Goal: Task Accomplishment & Management: Manage account settings

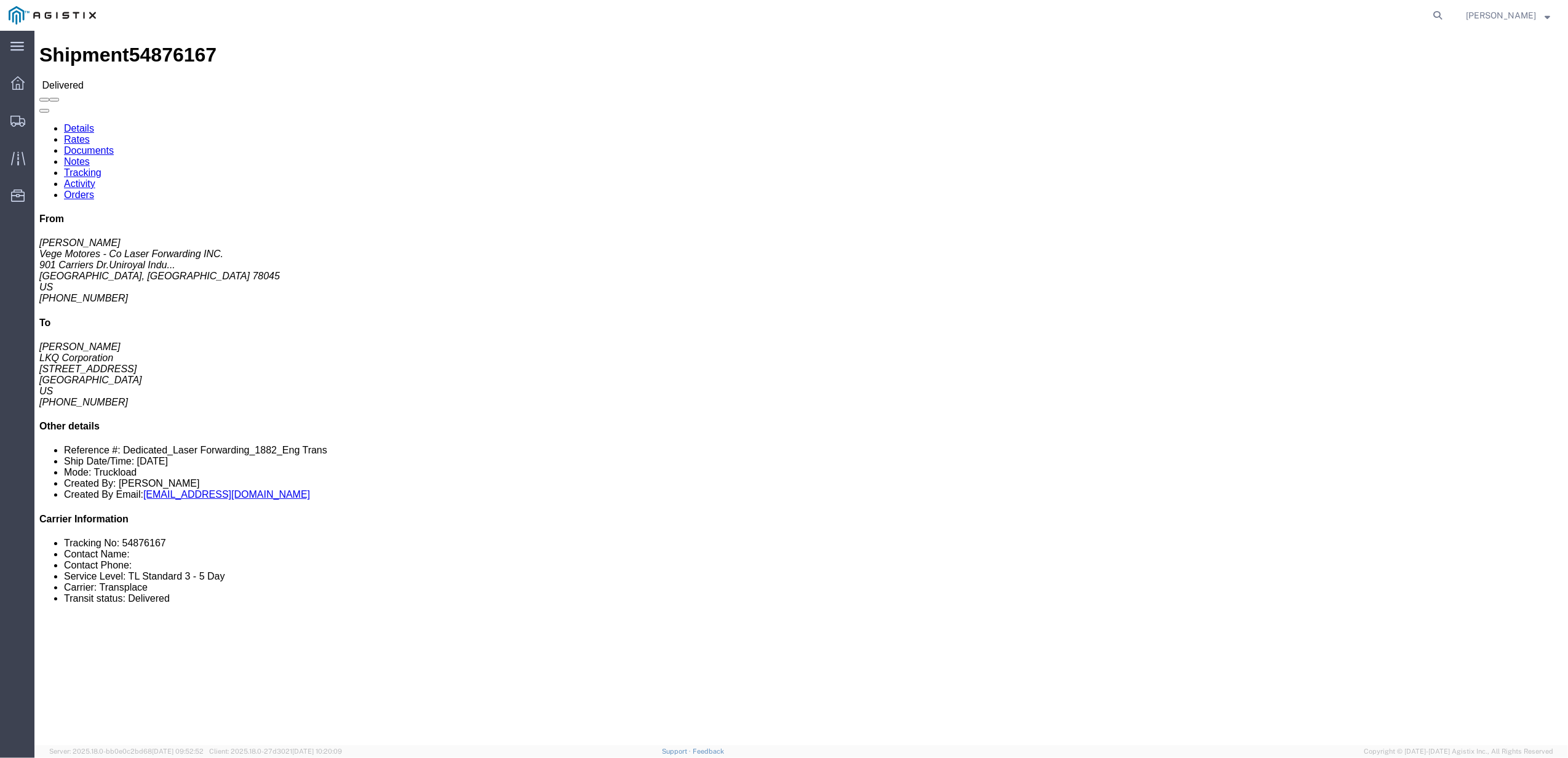
click at [1439, 16] on agx-global-search at bounding box center [1251, 15] width 394 height 31
click at [1440, 15] on icon at bounding box center [1437, 16] width 17 height 17
click at [1389, 15] on input "search" at bounding box center [1242, 15] width 374 height 29
paste input "56645609"
type input "56645609"
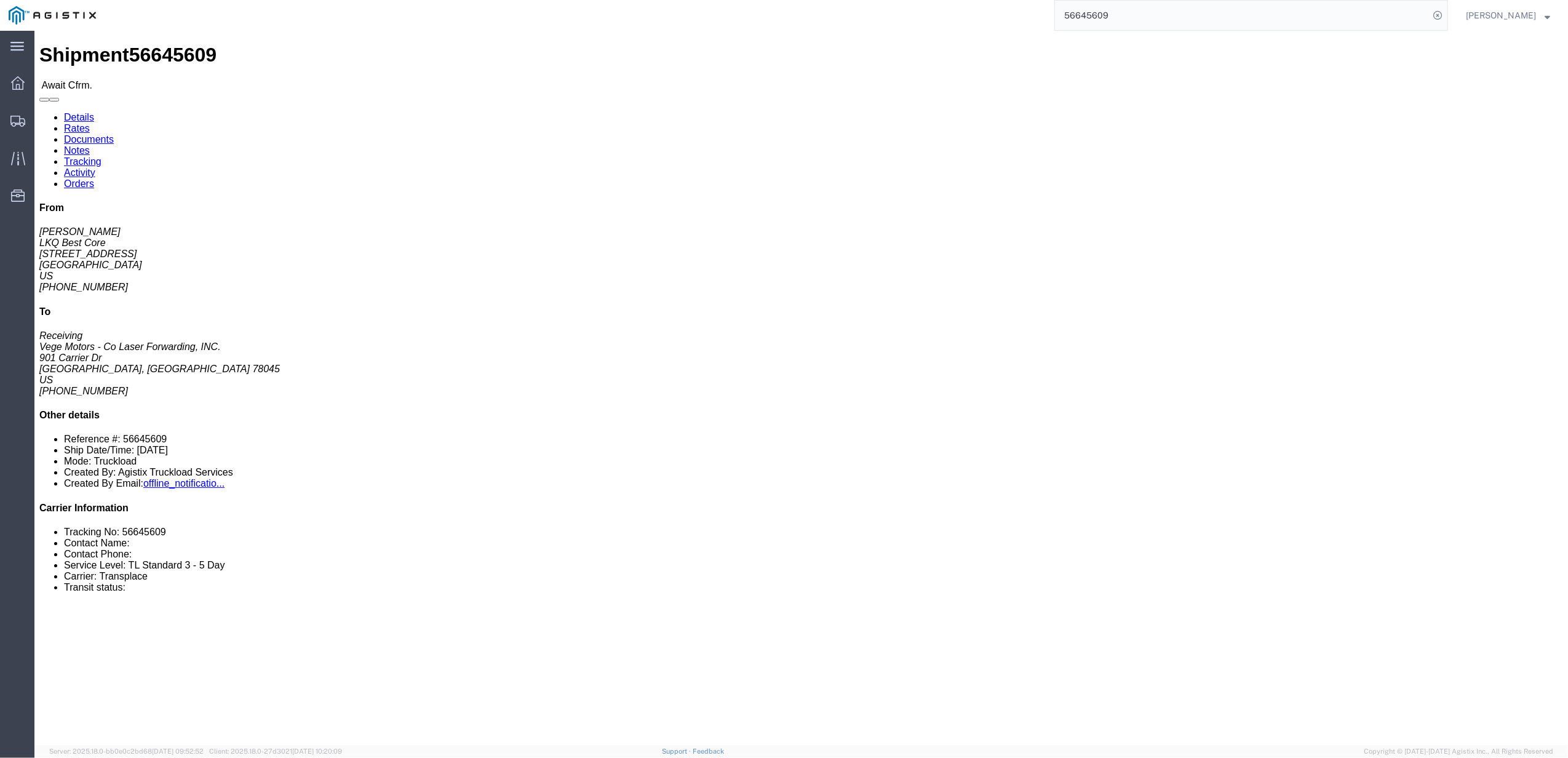
click link "Tracking"
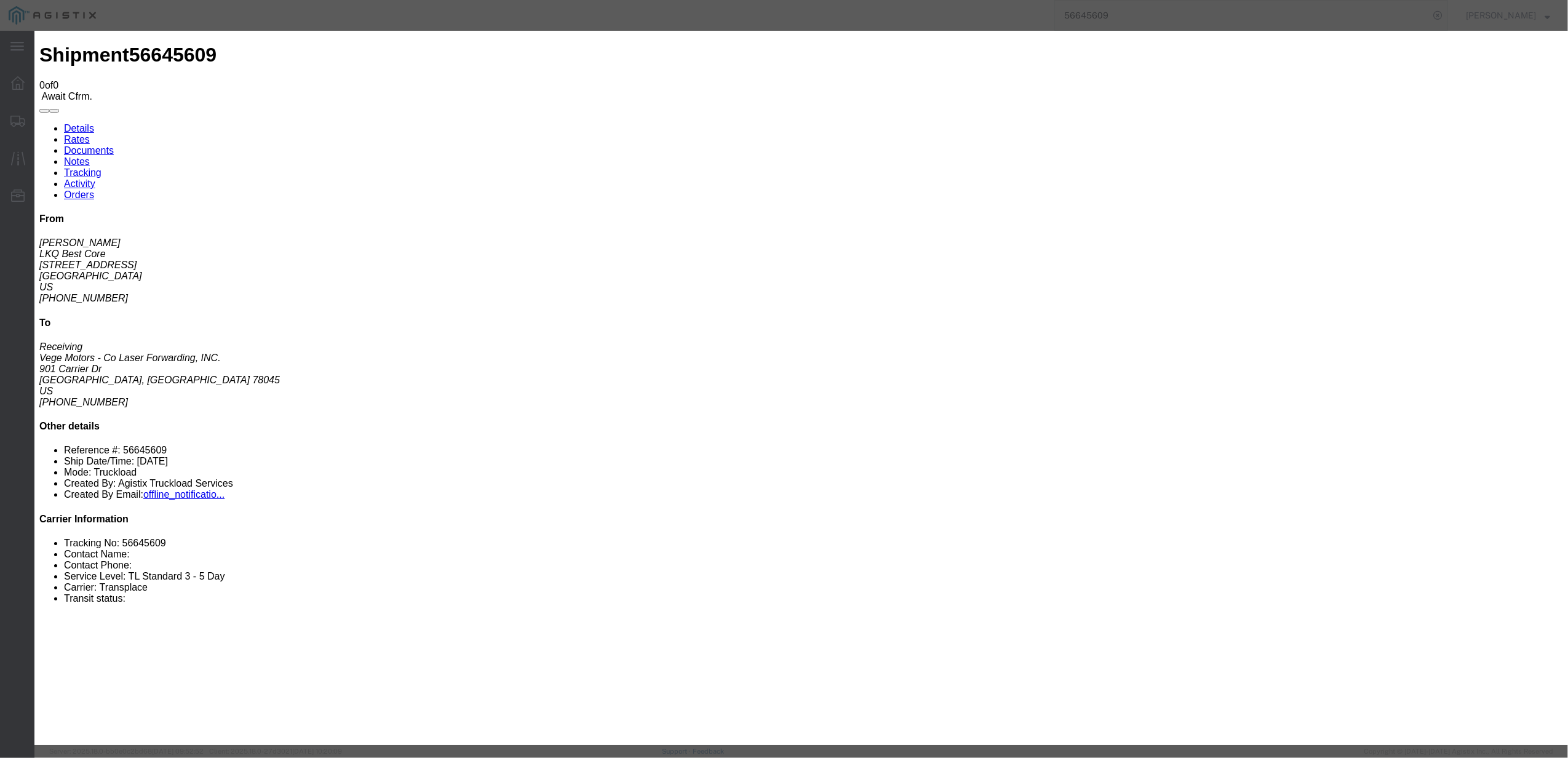
type input "[DATE]"
type input "1:00 PM"
select select "DELIVRED"
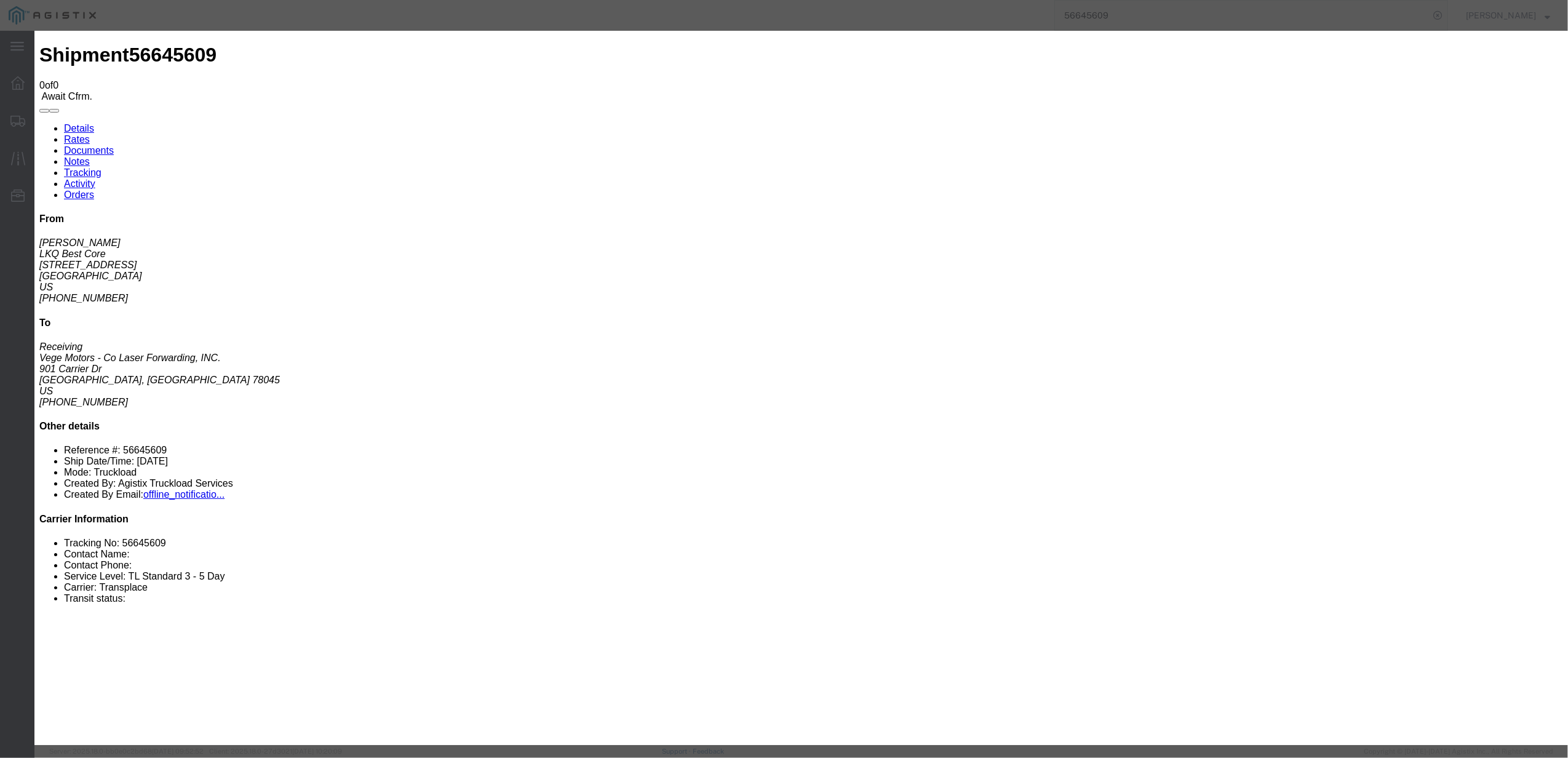
type input "[DATE]"
drag, startPoint x: 630, startPoint y: 229, endPoint x: 537, endPoint y: 222, distance: 93.3
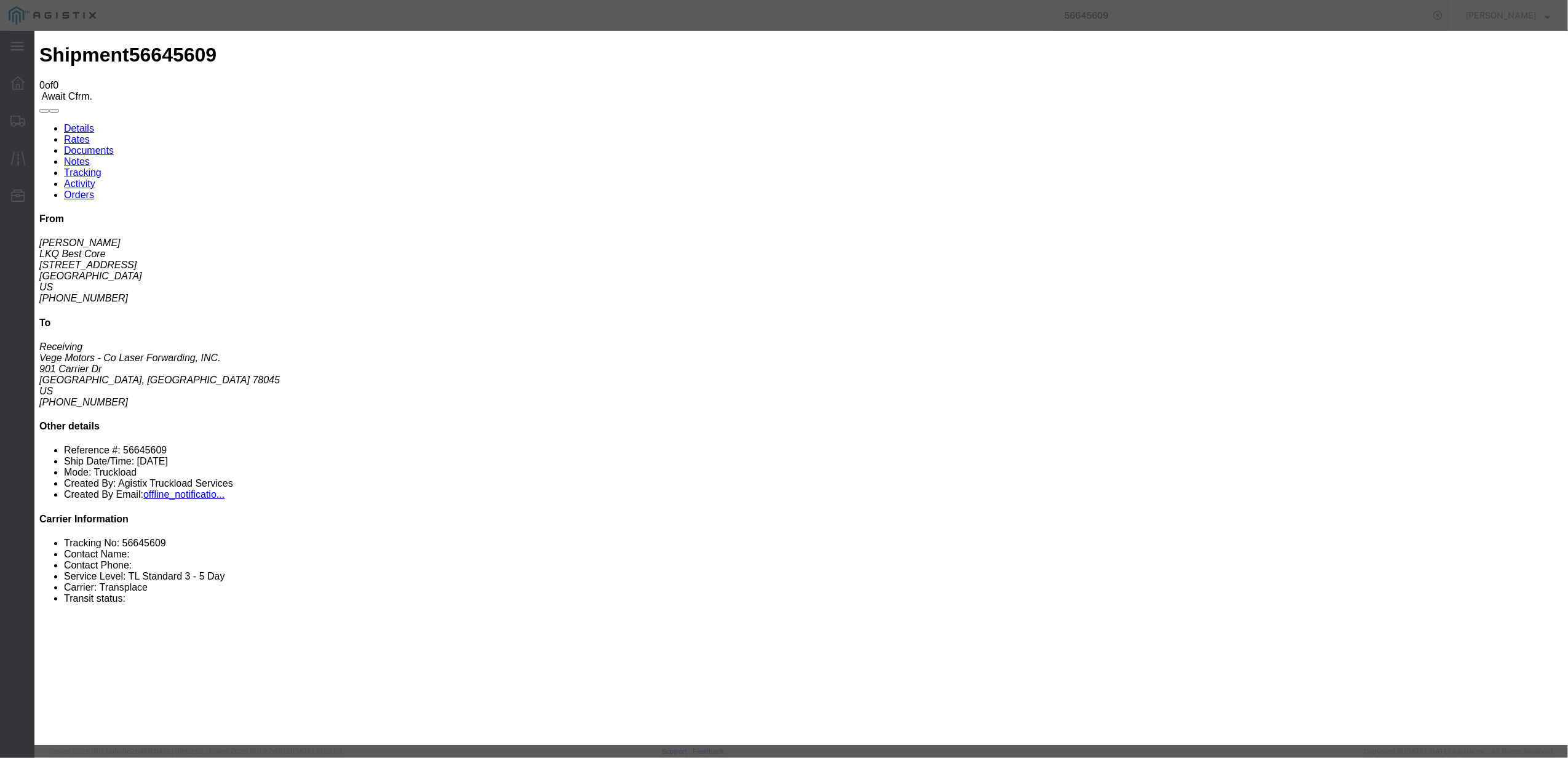
drag, startPoint x: 753, startPoint y: 220, endPoint x: 633, endPoint y: 214, distance: 120.1
type input "10:59 AM"
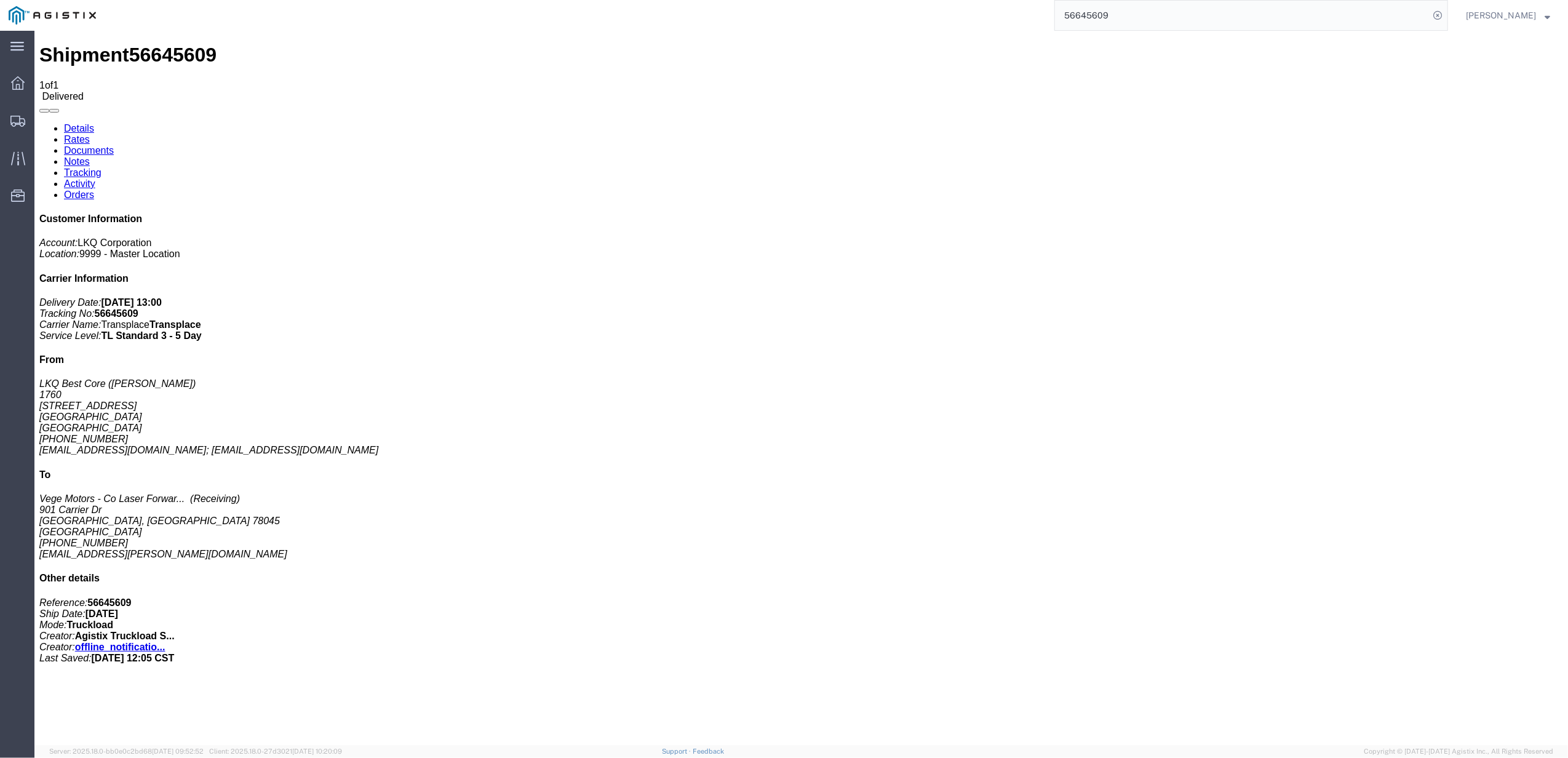
click at [1153, 11] on input "56645609" at bounding box center [1242, 15] width 374 height 29
paste input "5602785"
type input "55602785"
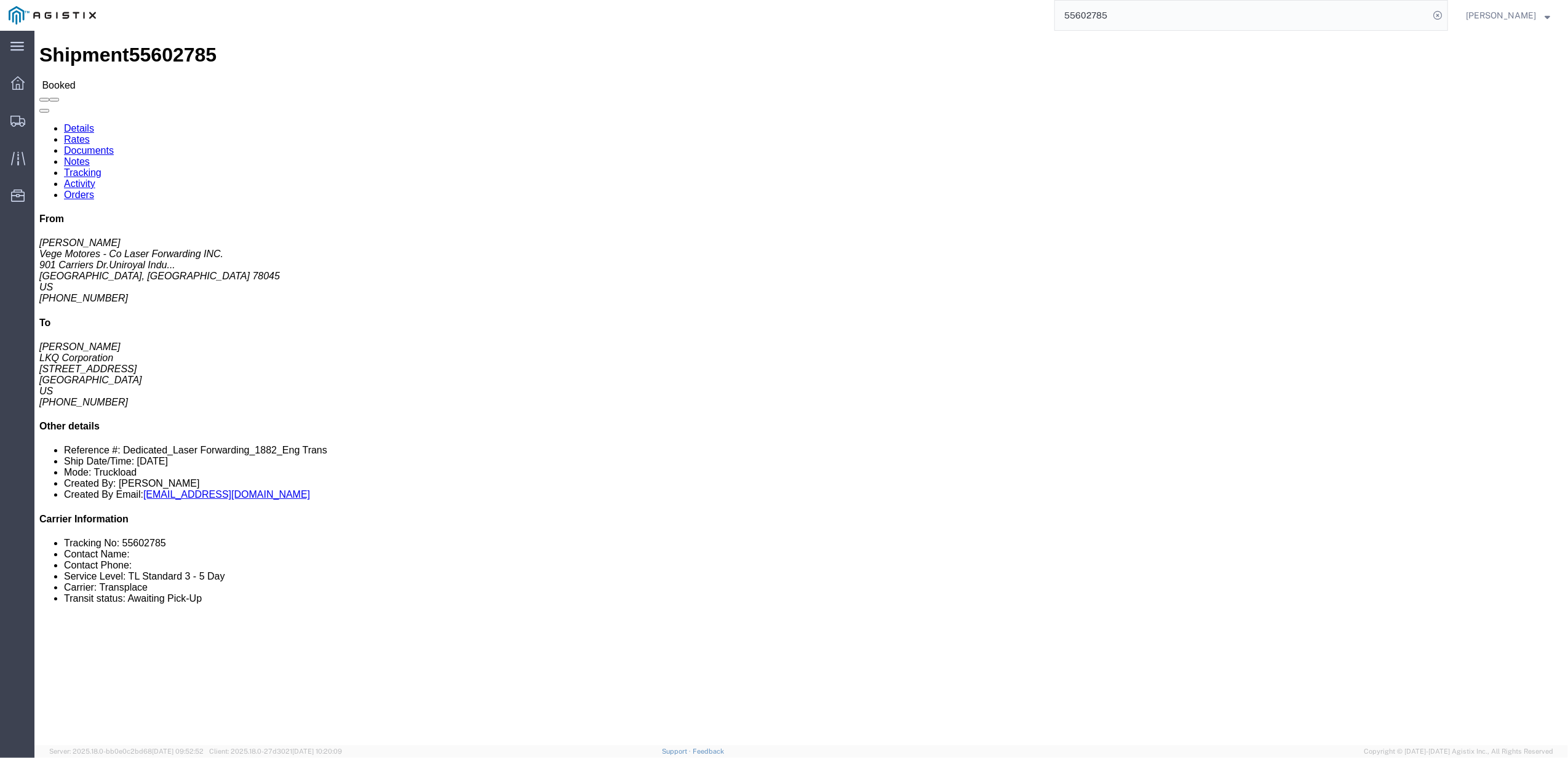
click link "Tracking"
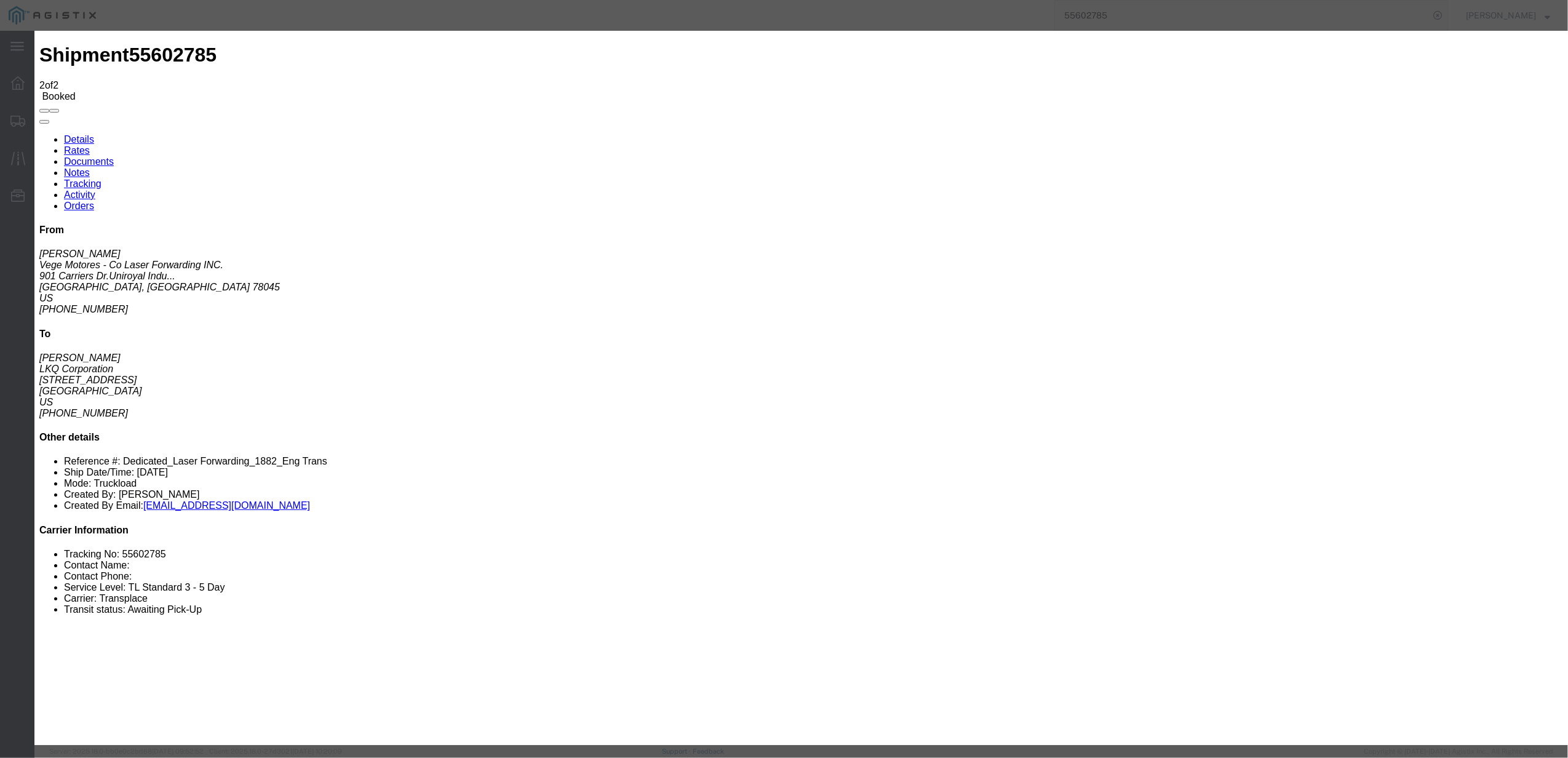
type input "[DATE]"
type input "1:00 PM"
select select "DELIVRED"
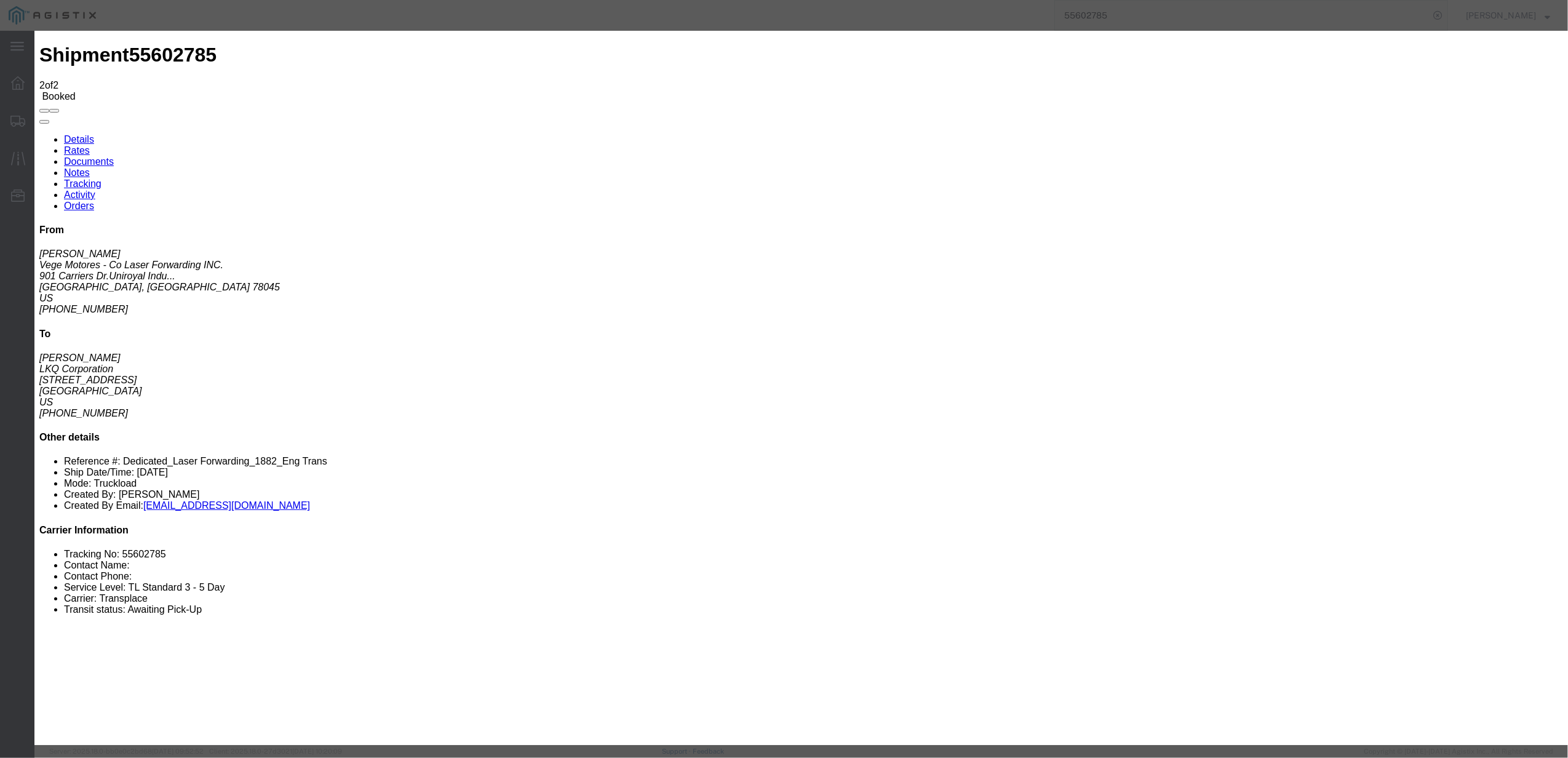
type input "[DATE]"
type input "8:00 AM"
